Goal: Feedback & Contribution: Submit feedback/report problem

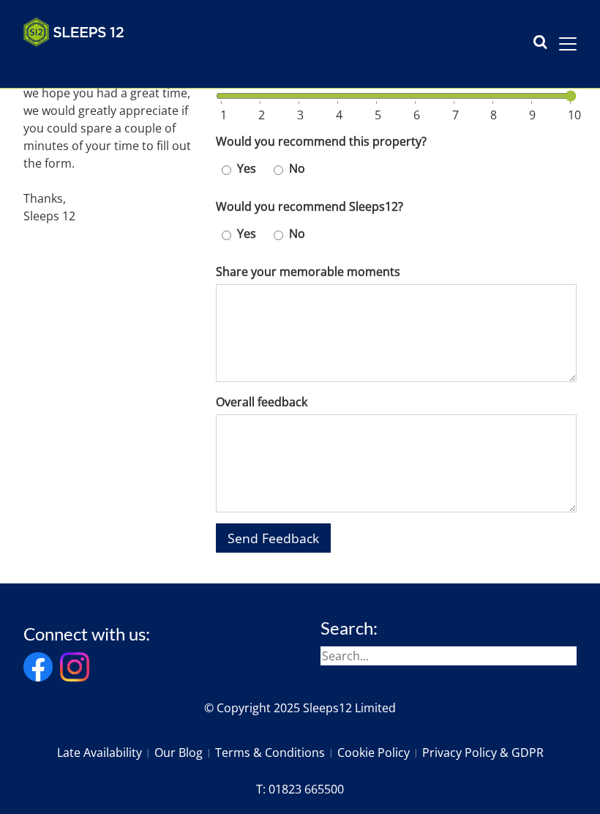
click at [223, 160] on input "Yes" at bounding box center [227, 170] width 10 height 21
radio input "true"
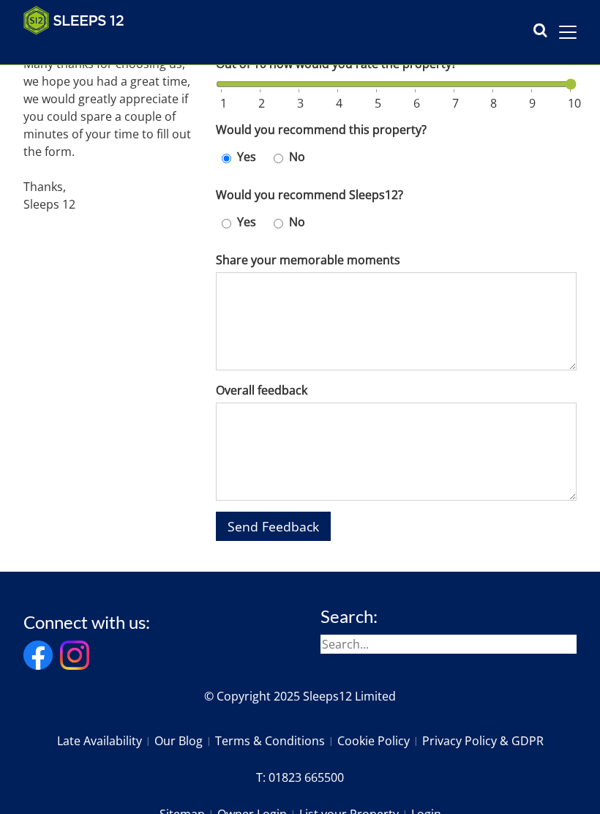
scroll to position [444, 0]
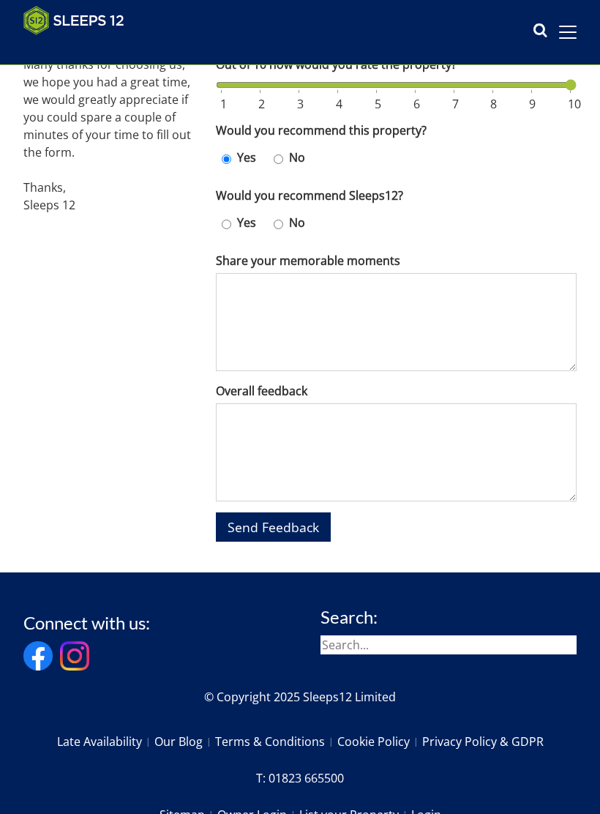
click at [227, 213] on div "Yes" at bounding box center [242, 224] width 52 height 33
click at [239, 214] on label "Yes" at bounding box center [246, 223] width 31 height 18
click at [231, 214] on input "Yes" at bounding box center [227, 224] width 10 height 21
radio input "true"
click at [244, 420] on textarea "Overall feedback" at bounding box center [396, 452] width 361 height 98
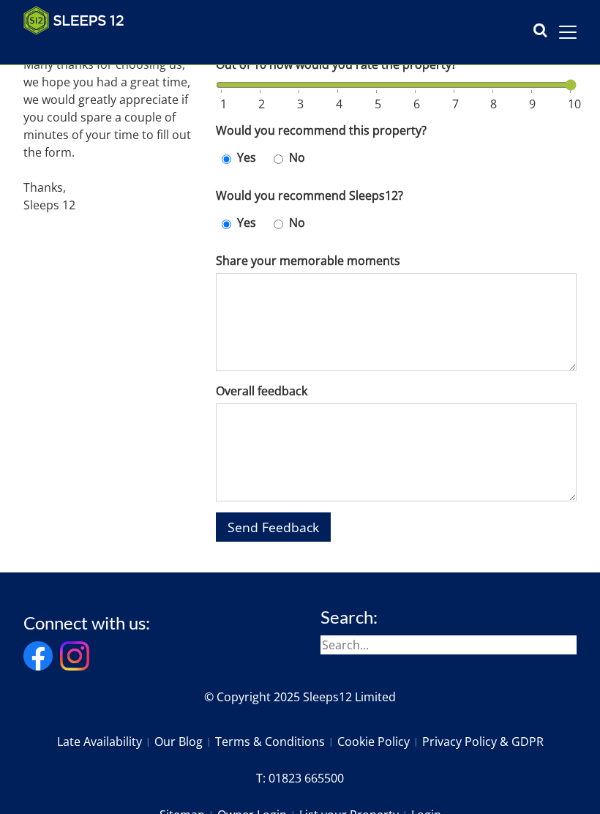
type textarea "F"
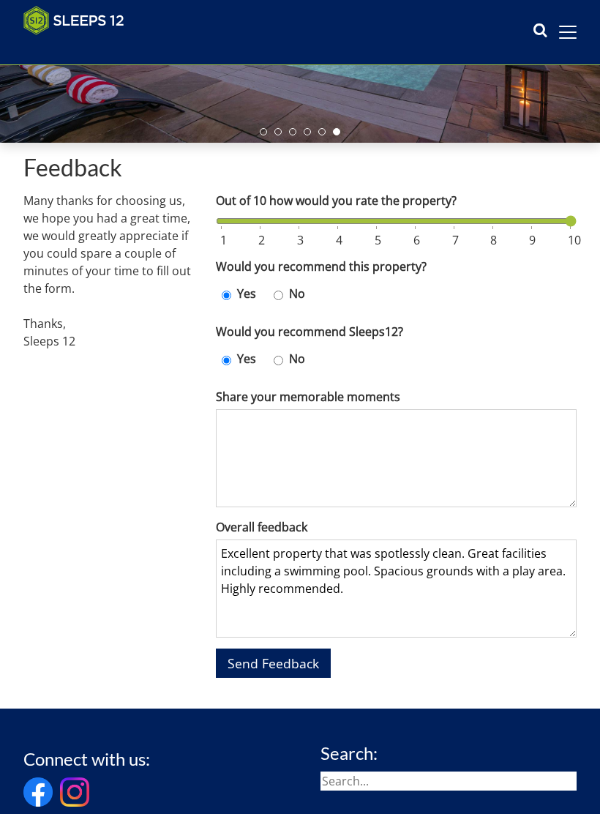
scroll to position [308, 0]
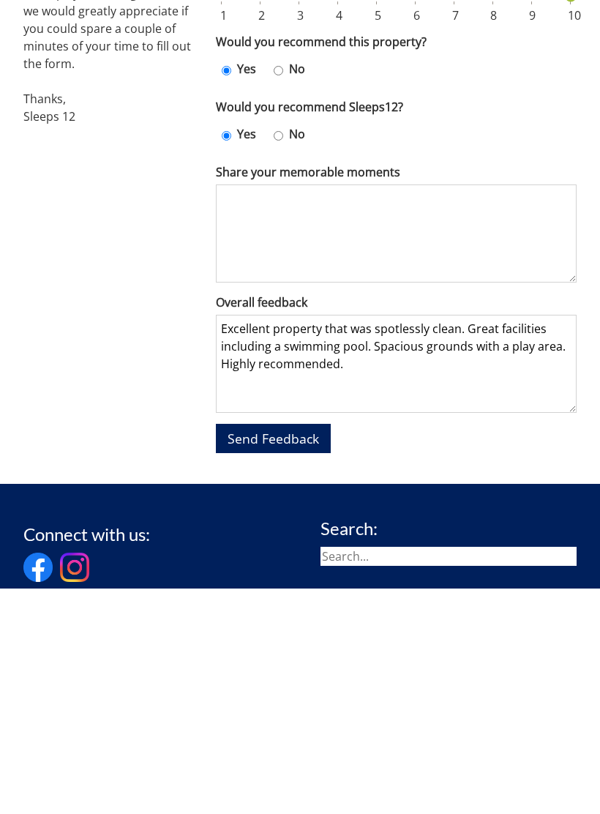
type textarea "Excellent property that was spotlessly clean. Great facilities including a swim…"
click at [259, 649] on button "Send Feedback" at bounding box center [273, 663] width 115 height 29
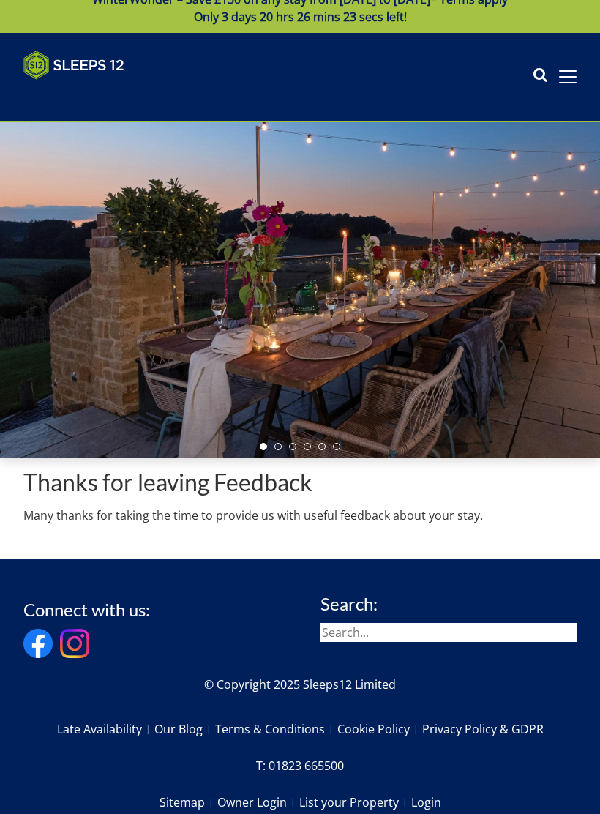
scroll to position [18, 0]
